Goal: Information Seeking & Learning: Learn about a topic

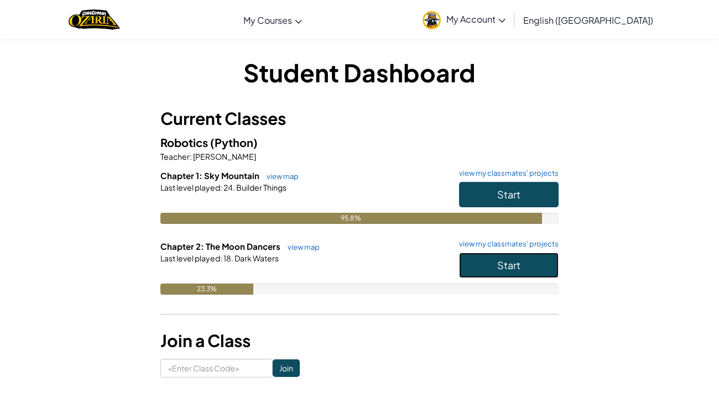
click at [508, 255] on button "Start" at bounding box center [509, 265] width 100 height 25
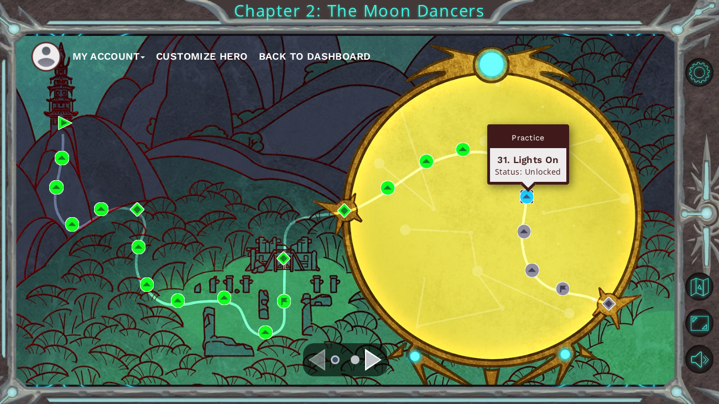
click at [527, 200] on img at bounding box center [527, 197] width 14 height 14
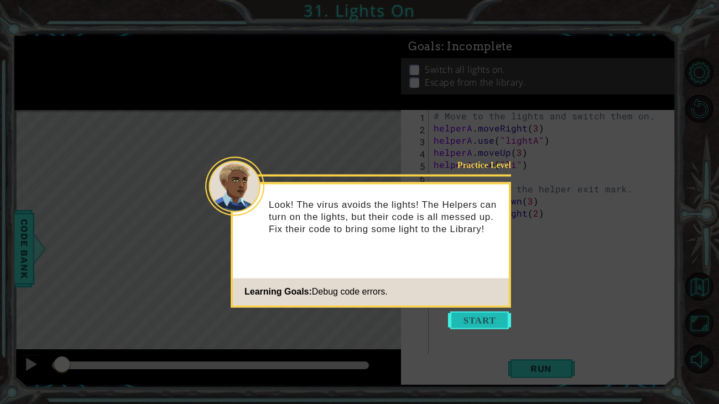
click at [469, 325] on button "Start" at bounding box center [479, 321] width 63 height 18
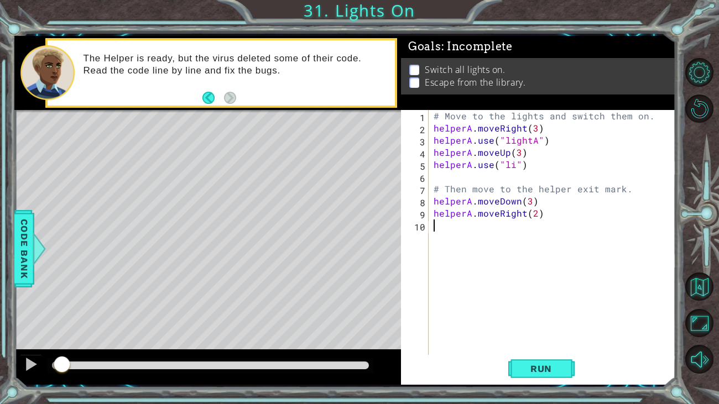
click at [523, 129] on div "# Move to the lights and switch them on. helperA . moveRight ( 3 ) helperA . us…" at bounding box center [555, 250] width 247 height 280
click at [528, 131] on div "# Move to the lights and switch them on. helperA . moveLeft ( 3 ) helperA . use…" at bounding box center [555, 250] width 247 height 280
click at [517, 130] on div "# Move to the lights and switch them on. helperA . moveLeft ( 3 ) helperA . use…" at bounding box center [555, 250] width 247 height 280
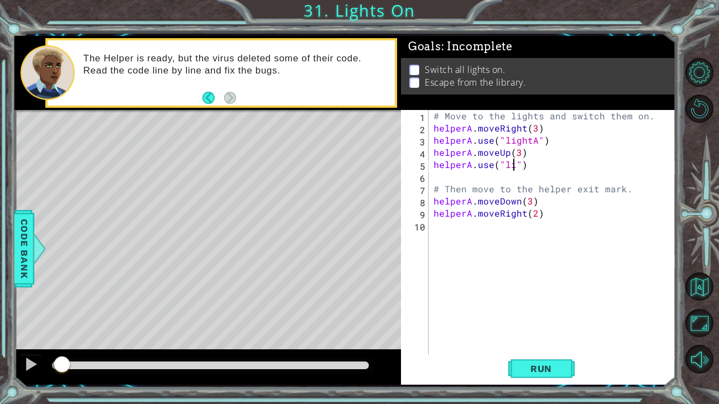
click at [512, 167] on div "# Move to the lights and switch them on. helperA . moveRight ( 3 ) helperA . us…" at bounding box center [555, 250] width 247 height 280
click at [530, 202] on div "# Move to the lights and switch them on. helperA . moveRight ( 3 ) helperA . us…" at bounding box center [555, 250] width 247 height 280
type textarea "helperA.moveDown()"
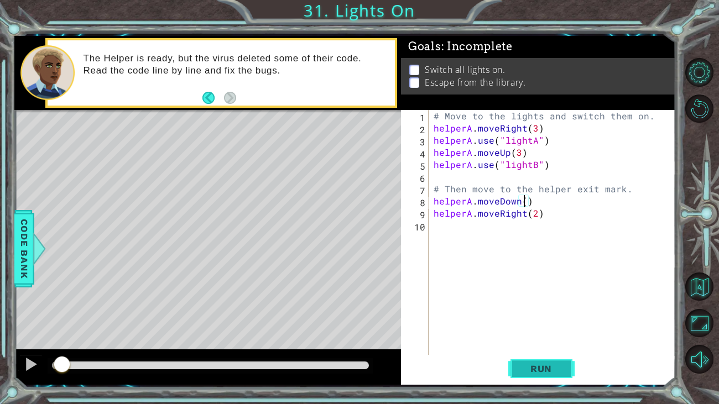
click at [546, 361] on button "Run" at bounding box center [542, 369] width 66 height 28
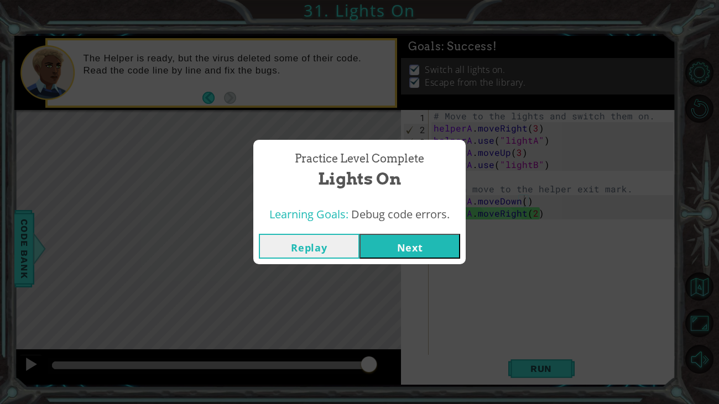
click at [404, 245] on button "Next" at bounding box center [410, 246] width 101 height 25
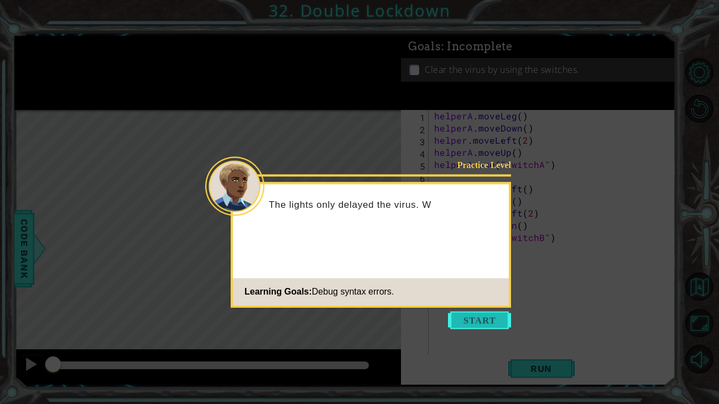
click at [476, 317] on button "Start" at bounding box center [479, 321] width 63 height 18
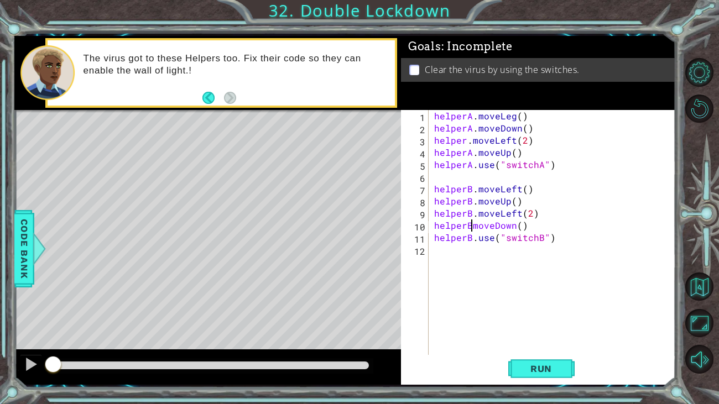
click at [471, 229] on div "helperA . moveLeg ( ) helperA . moveDown ( ) helper . moveLeft ( 2 ) helperA . …" at bounding box center [555, 250] width 247 height 280
click at [529, 357] on button "Run" at bounding box center [542, 369] width 66 height 28
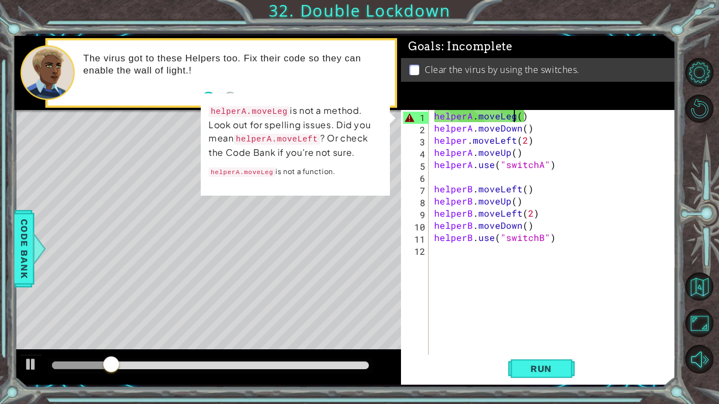
click at [513, 118] on div "helperA . moveLeg ( ) helperA . moveDown ( ) helper . moveLeft ( 2 ) helperA . …" at bounding box center [555, 250] width 247 height 280
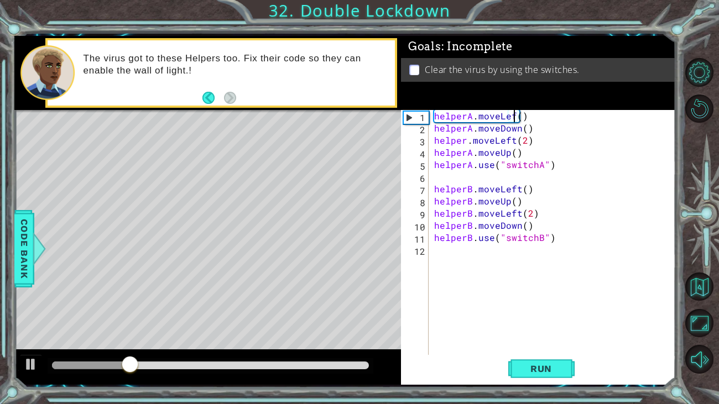
scroll to position [0, 5]
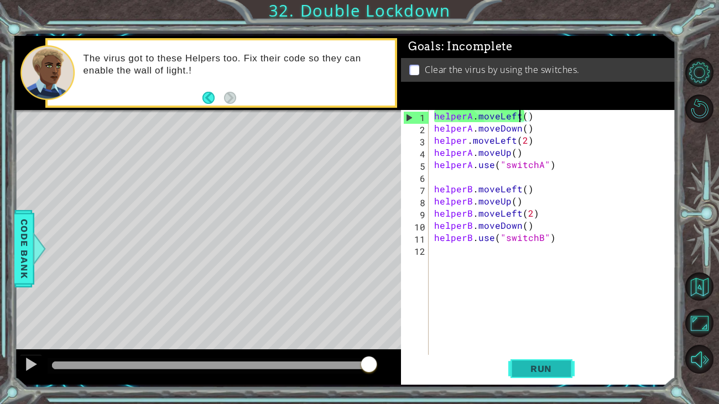
click at [525, 367] on span "Run" at bounding box center [542, 369] width 44 height 11
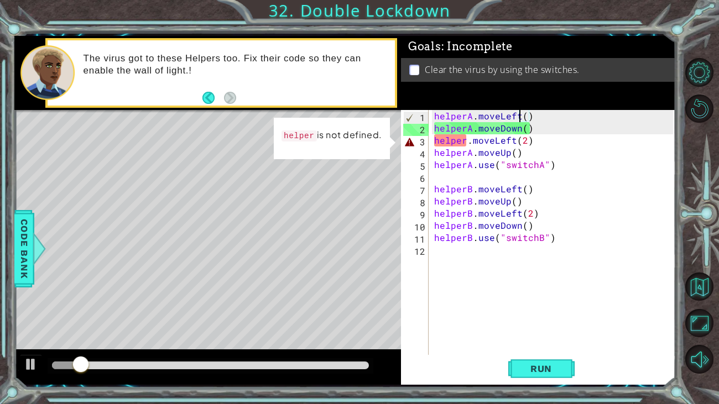
click at [469, 146] on div "helperA . moveLeft ( ) helperA . moveDown ( ) helper . moveLeft ( 2 ) helperA .…" at bounding box center [555, 250] width 247 height 280
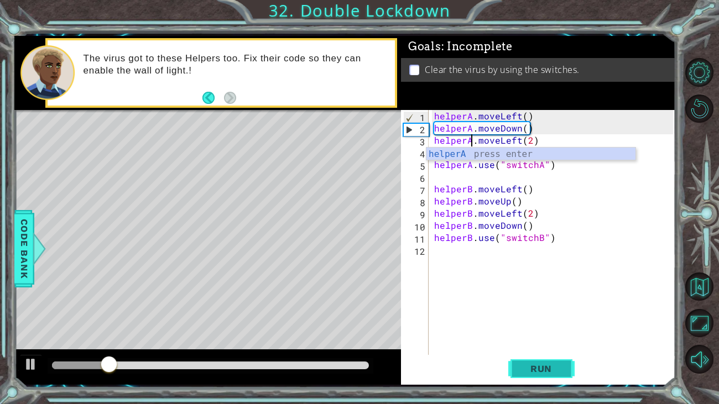
type textarea "helperA.moveLeft(2)"
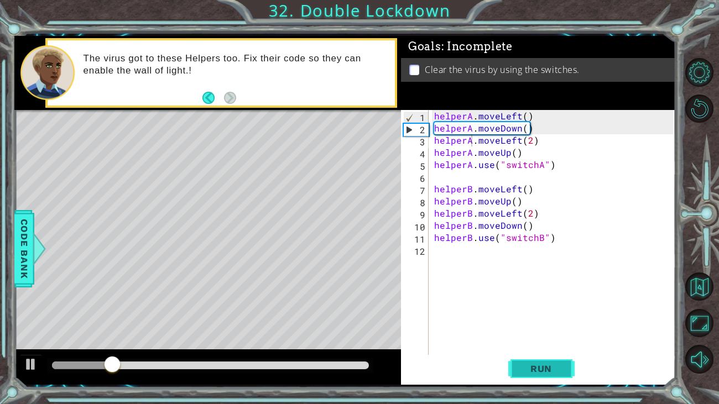
click at [520, 366] on span "Run" at bounding box center [542, 369] width 44 height 11
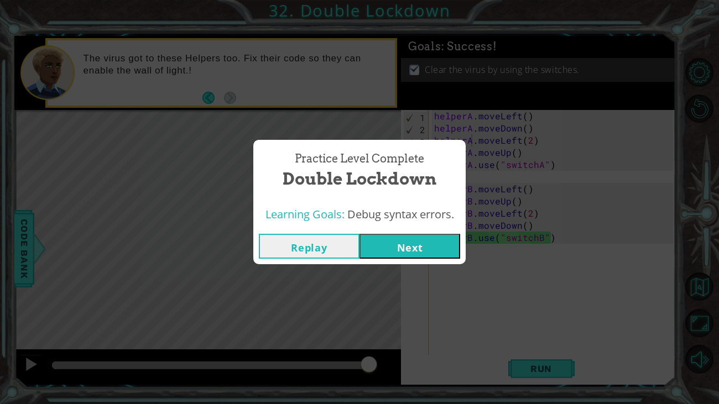
click at [395, 253] on button "Next" at bounding box center [410, 246] width 101 height 25
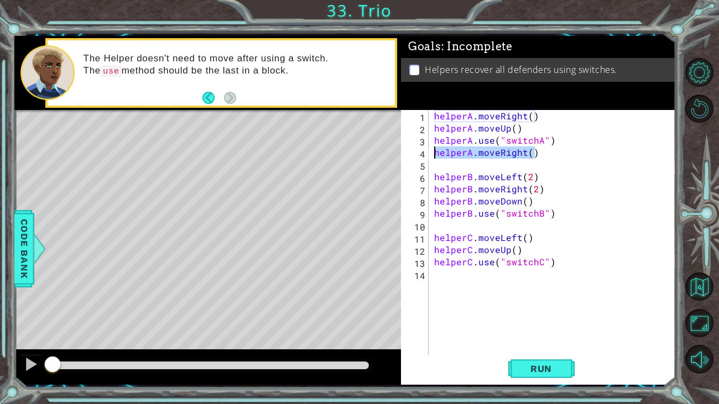
drag, startPoint x: 537, startPoint y: 154, endPoint x: 434, endPoint y: 155, distance: 102.9
click at [434, 155] on div "helperA . moveRight ( ) helperA . moveUp ( ) helperA . use ( "switchA" ) helper…" at bounding box center [555, 250] width 247 height 280
type textarea "helperA.moveRight()"
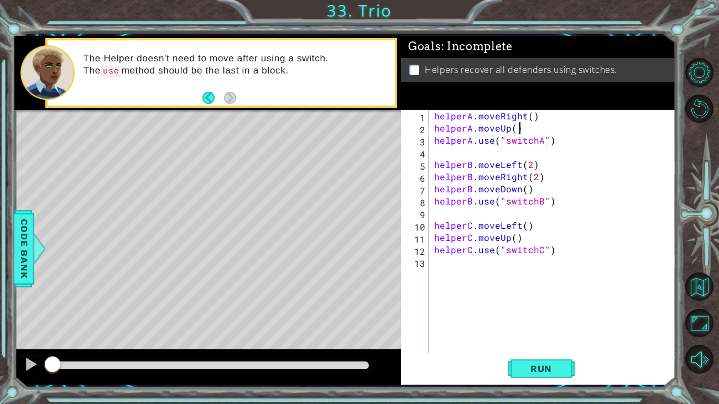
click at [538, 125] on div "helperA . moveRight ( ) helperA . moveUp ( ) helperA . use ( "switchA" ) helper…" at bounding box center [555, 244] width 247 height 268
type textarea "helperA.moveUp()"
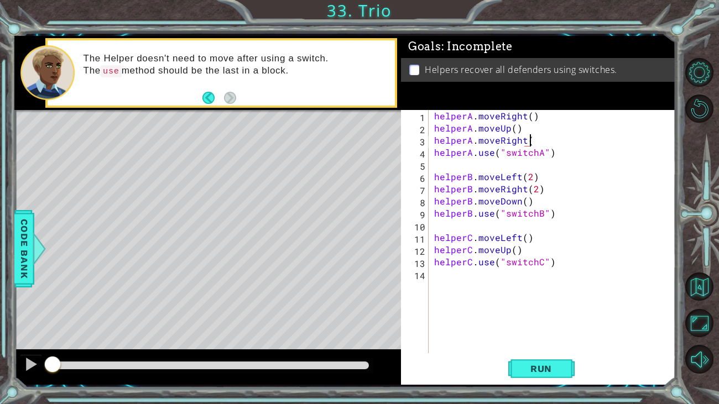
scroll to position [0, 6]
drag, startPoint x: 554, startPoint y: 184, endPoint x: 436, endPoint y: 190, distance: 118.0
click at [436, 190] on div "helperA . moveRight ( ) helperA . moveUp ( ) helperA . moveRight ( ) helperA . …" at bounding box center [555, 244] width 247 height 268
type textarea "helperB.moveRight(2)"
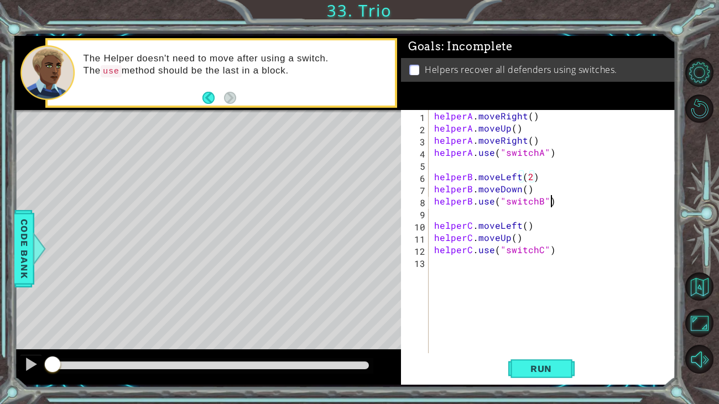
click at [559, 196] on div "helperA . moveRight ( ) helperA . moveUp ( ) helperA . moveRight ( ) helperA . …" at bounding box center [555, 244] width 247 height 268
click at [558, 190] on div "helperA . moveRight ( ) helperA . moveUp ( ) helperA . moveRight ( ) helperA . …" at bounding box center [555, 244] width 247 height 268
type textarea "helperB.moveDown()"
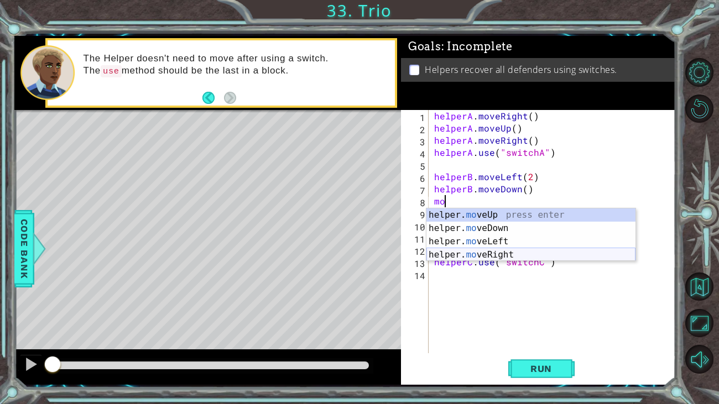
click at [495, 251] on div "helper. mo veUp press enter helper. mo veDown press enter helper. mo veLeft pre…" at bounding box center [531, 249] width 209 height 80
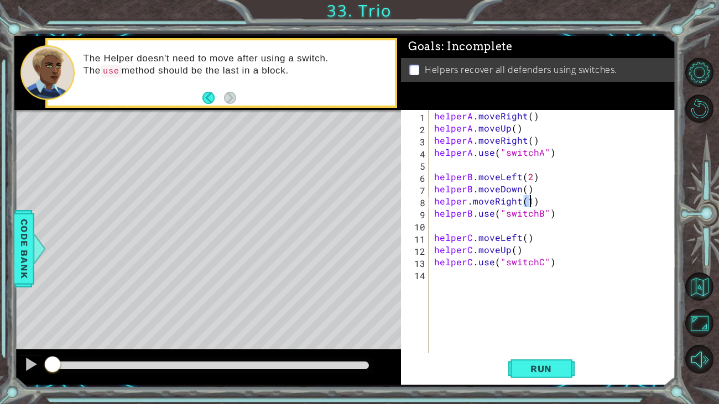
click at [464, 202] on div "helperA . moveRight ( ) helperA . moveUp ( ) helperA . moveRight ( ) helperA . …" at bounding box center [555, 244] width 247 height 268
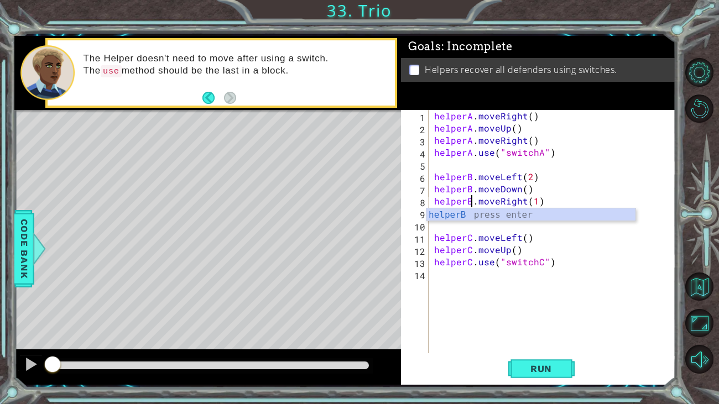
scroll to position [0, 2]
click at [534, 201] on div "helperA . moveRight ( ) helperA . moveUp ( ) helperA . moveRight ( ) helperA . …" at bounding box center [555, 244] width 247 height 268
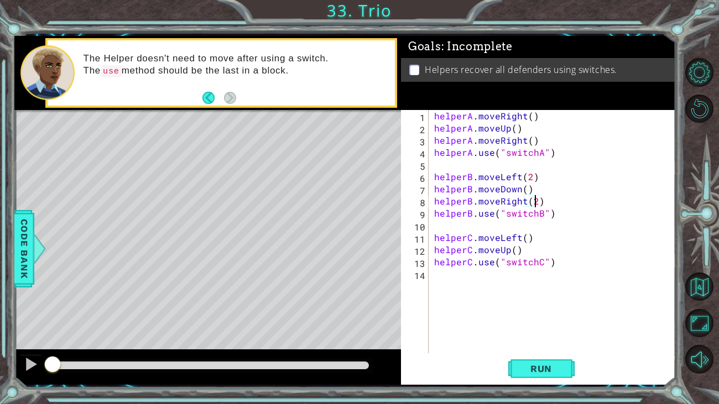
scroll to position [0, 6]
click at [526, 255] on div "helperA . moveRight ( ) helperA . moveUp ( ) helperA . moveRight ( ) helperA . …" at bounding box center [555, 244] width 247 height 268
type textarea "helperC.moveUp()"
type textarea "helperC.moveRight()"
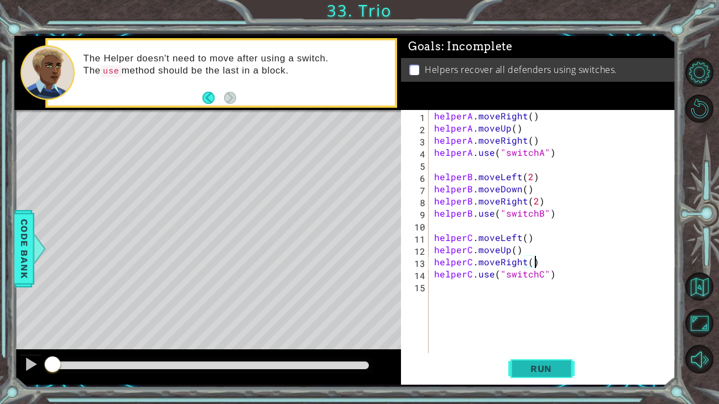
click at [553, 368] on span "Run" at bounding box center [542, 369] width 44 height 11
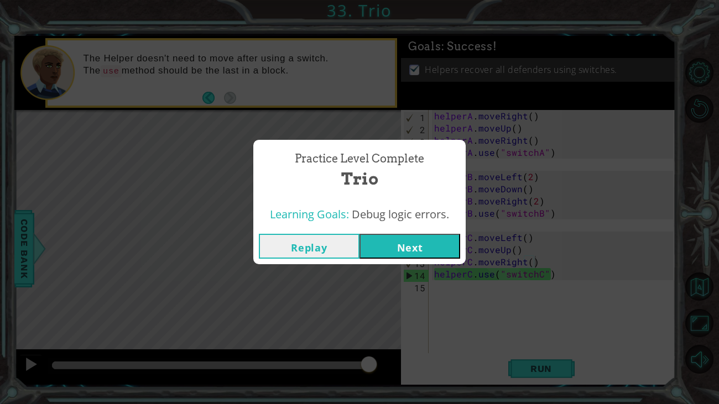
click at [411, 254] on button "Next" at bounding box center [410, 246] width 101 height 25
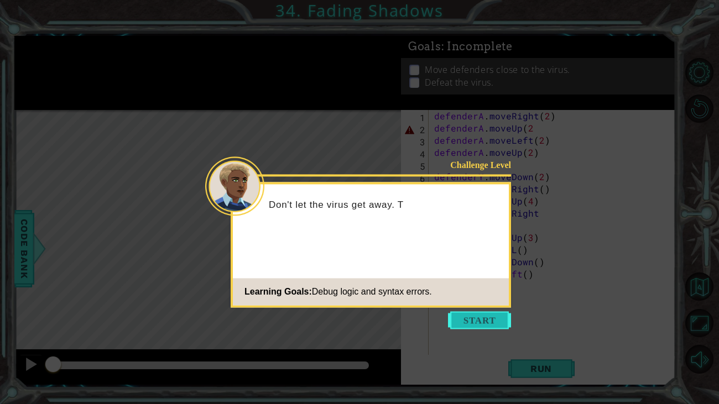
click at [459, 321] on button "Start" at bounding box center [479, 321] width 63 height 18
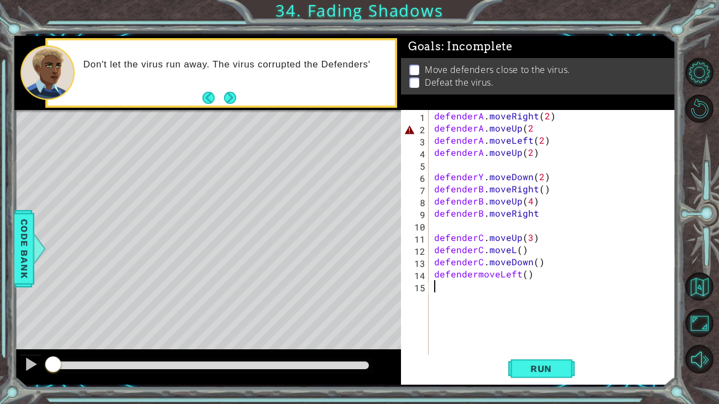
click at [459, 323] on div "defenderA . moveRight ( 2 ) defenderA . moveUp ( 2 defenderA . moveLeft ( 2 ) d…" at bounding box center [555, 250] width 247 height 280
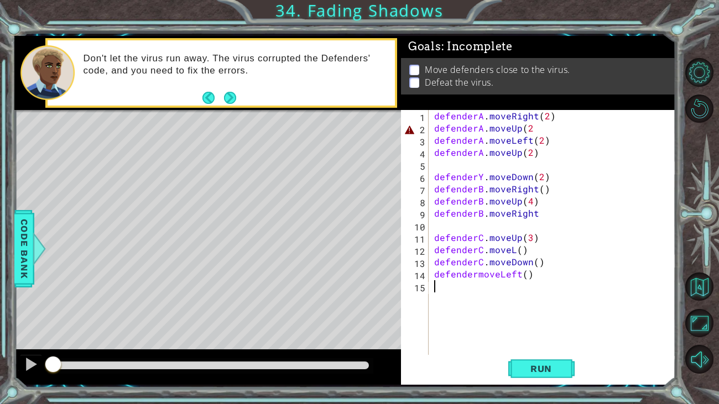
click at [534, 133] on div "defenderA . moveRight ( 2 ) defenderA . moveUp ( 2 defenderA . moveLeft ( 2 ) d…" at bounding box center [555, 250] width 247 height 280
click at [528, 155] on div "defenderA . moveRight ( 2 ) defenderA . moveUp ( 2 ) defenderA . moveLeft ( 2 )…" at bounding box center [555, 250] width 247 height 280
click at [483, 180] on div "defenderA . moveRight ( 2 ) defenderA . moveUp ( 2 ) defenderA . moveLeft ( 2 )…" at bounding box center [555, 250] width 247 height 280
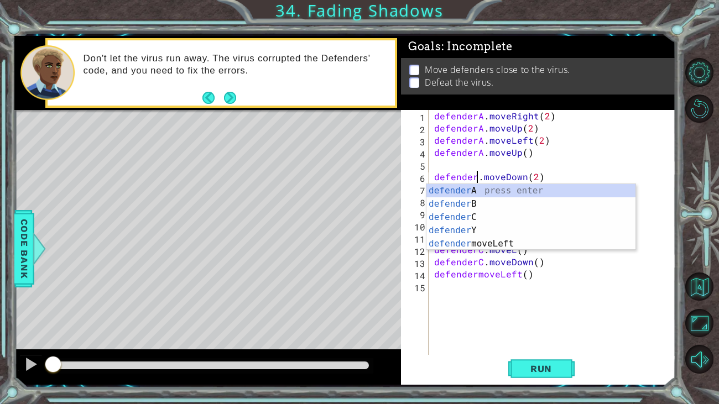
scroll to position [0, 3]
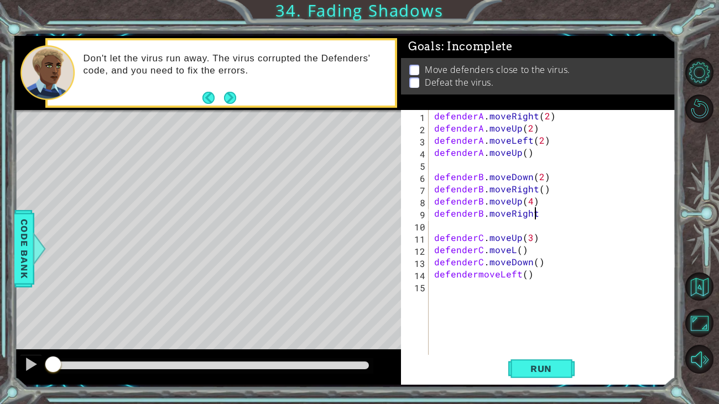
click at [569, 210] on div "defenderA . moveRight ( 2 ) defenderA . moveUp ( 2 ) defenderA . moveLeft ( 2 )…" at bounding box center [555, 250] width 247 height 280
click at [474, 276] on div "defenderA . moveRight ( 2 ) defenderA . moveUp ( 2 ) defenderA . moveLeft ( 2 )…" at bounding box center [555, 250] width 247 height 280
click at [476, 276] on div "defenderA . moveRight ( 2 ) defenderA . moveUp ( 2 ) defenderA . moveLeft ( 2 )…" at bounding box center [555, 250] width 247 height 280
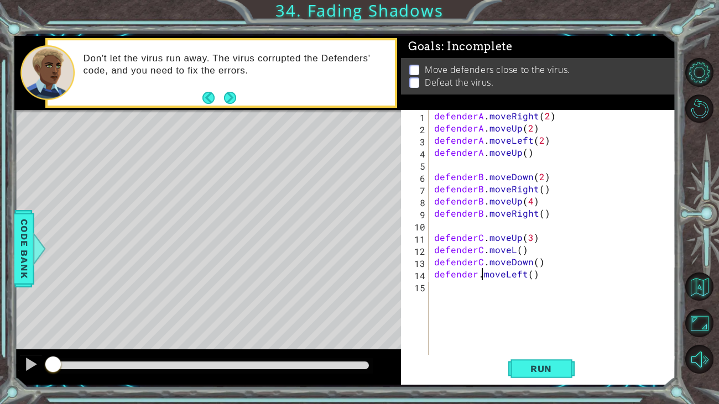
scroll to position [0, 3]
click at [515, 256] on div "defenderA . moveRight ( 2 ) defenderA . moveUp ( 2 ) defenderA . moveLeft ( 2 )…" at bounding box center [555, 250] width 247 height 280
click at [514, 252] on div "defenderA . moveRight ( 2 ) defenderA . moveUp ( 2 ) defenderA . moveLeft ( 2 )…" at bounding box center [555, 250] width 247 height 280
click at [562, 365] on span "Run" at bounding box center [542, 369] width 44 height 11
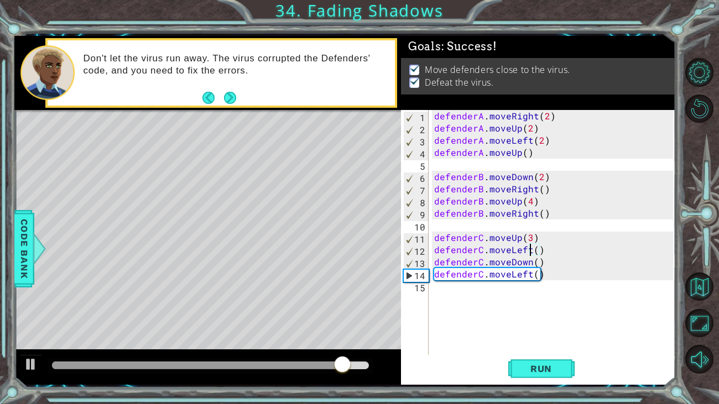
click at [523, 155] on div "defenderA . moveRight ( 2 ) defenderA . moveUp ( 2 ) defenderA . moveLeft ( 2 )…" at bounding box center [555, 250] width 247 height 280
type textarea "defenderA.moveUp()"
